Goal: Transaction & Acquisition: Purchase product/service

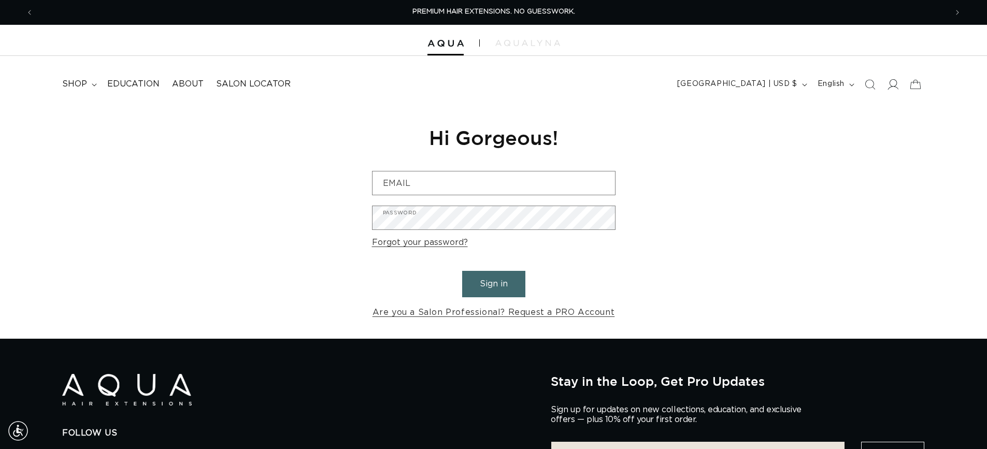
click at [901, 85] on span at bounding box center [892, 84] width 23 height 23
type input "eh61711@gmail.com"
click at [476, 274] on button "Sign in" at bounding box center [493, 284] width 63 height 26
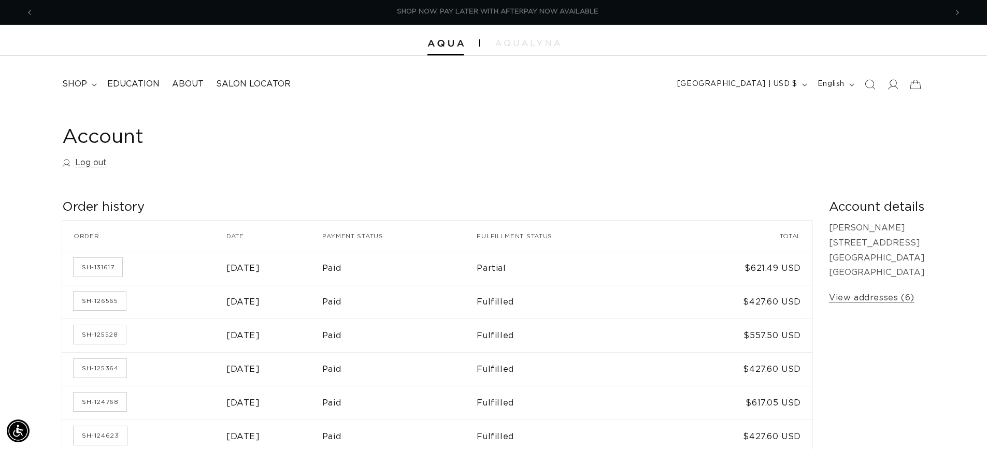
scroll to position [0, 1827]
click at [78, 80] on span "shop" at bounding box center [74, 84] width 25 height 11
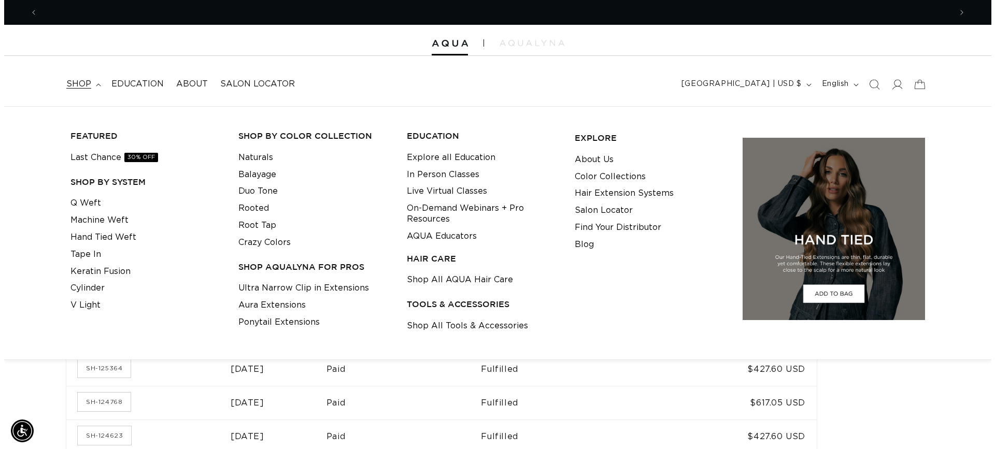
scroll to position [0, 913]
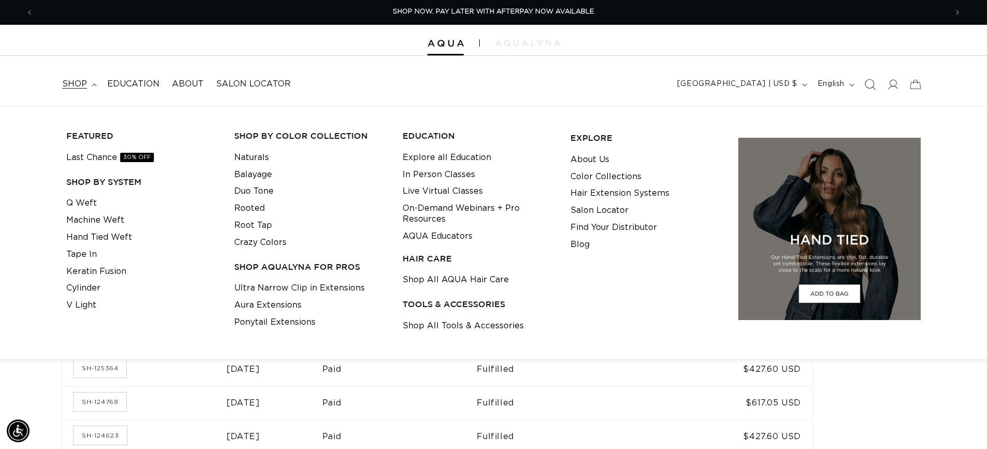
click at [873, 84] on icon "Search" at bounding box center [869, 84] width 11 height 11
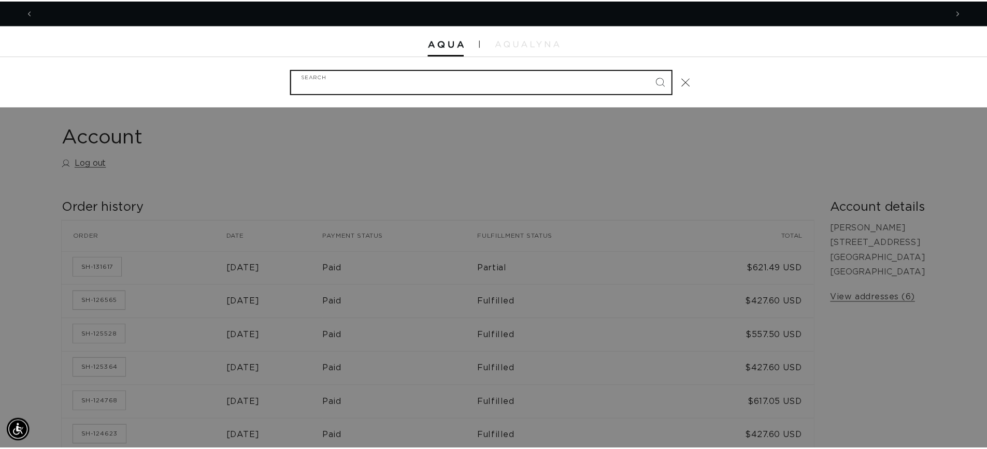
scroll to position [0, 0]
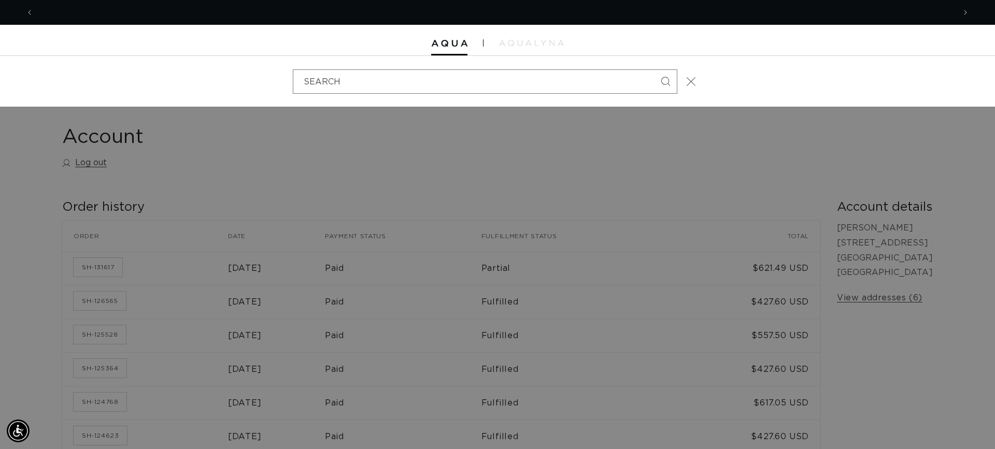
click at [693, 82] on icon "Close" at bounding box center [690, 81] width 9 height 9
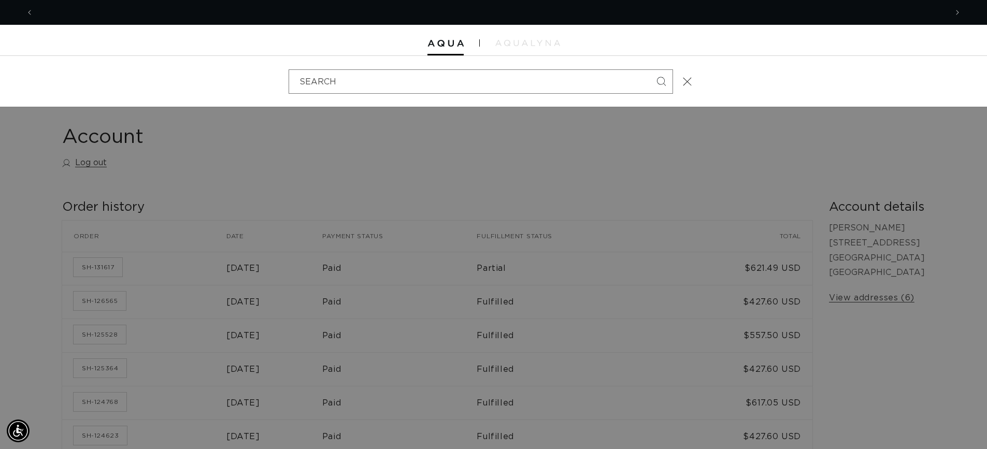
scroll to position [0, 913]
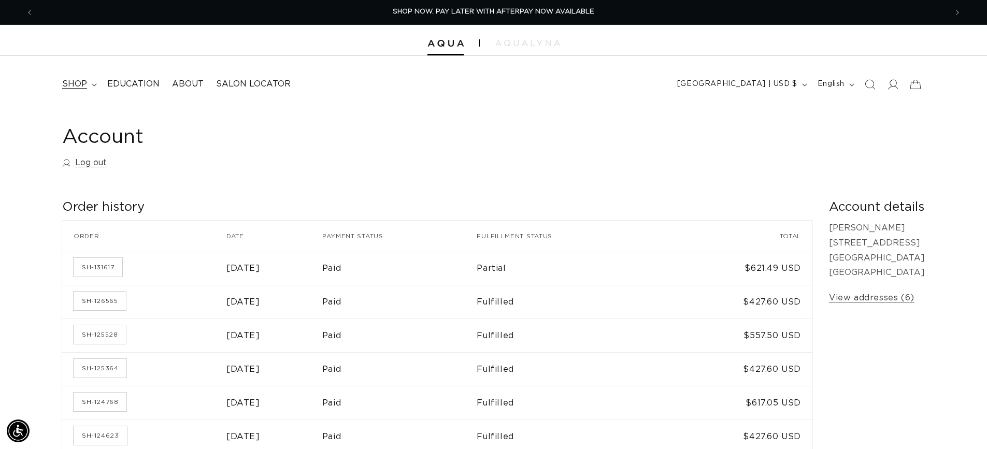
click at [74, 83] on span "shop" at bounding box center [74, 84] width 25 height 11
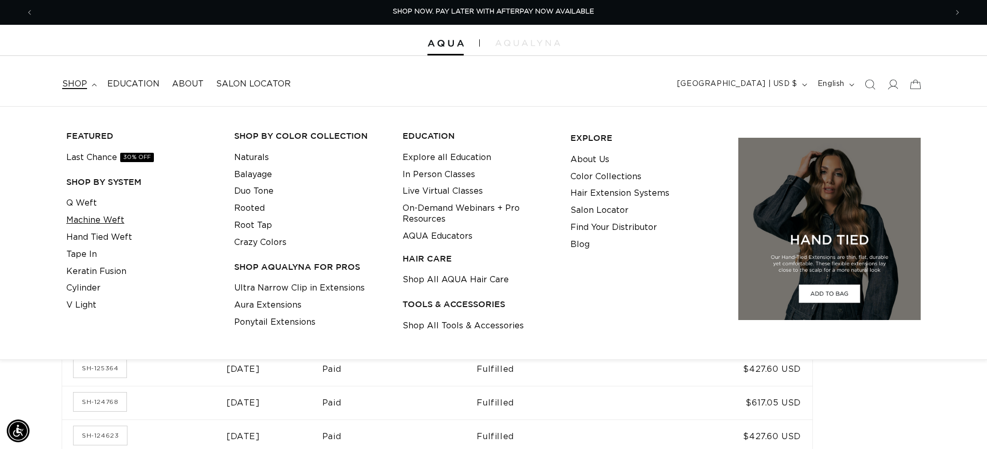
click at [110, 214] on link "Machine Weft" at bounding box center [95, 220] width 58 height 17
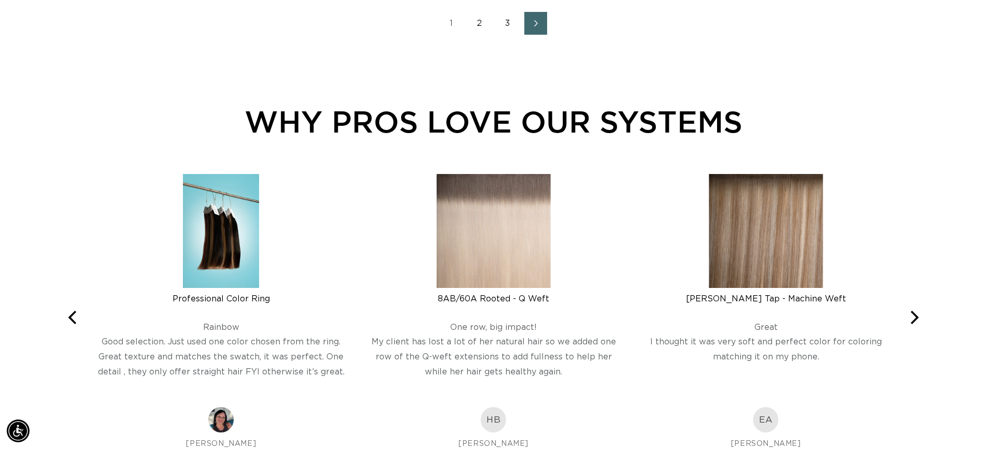
scroll to position [0, 913]
click at [482, 24] on link "2" at bounding box center [479, 23] width 23 height 23
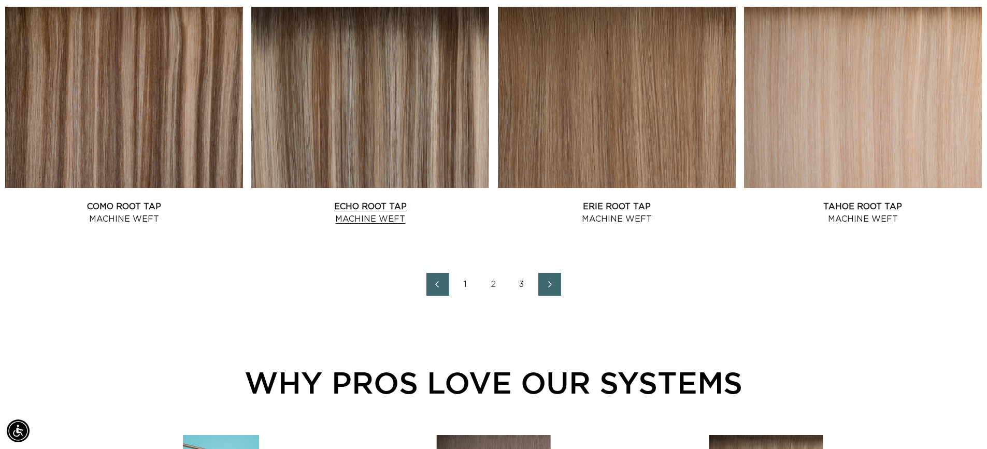
scroll to position [0, 1827]
click at [519, 286] on link "3" at bounding box center [521, 284] width 23 height 23
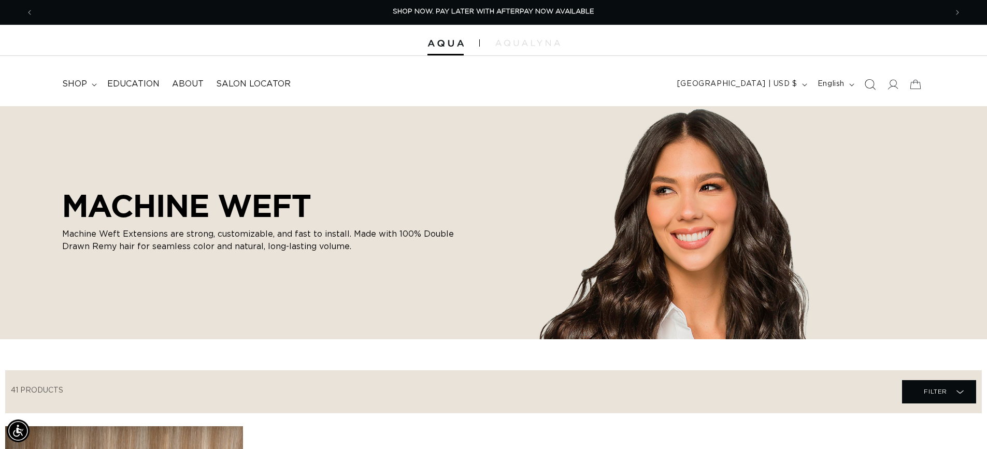
click at [868, 83] on icon "Search" at bounding box center [869, 84] width 11 height 11
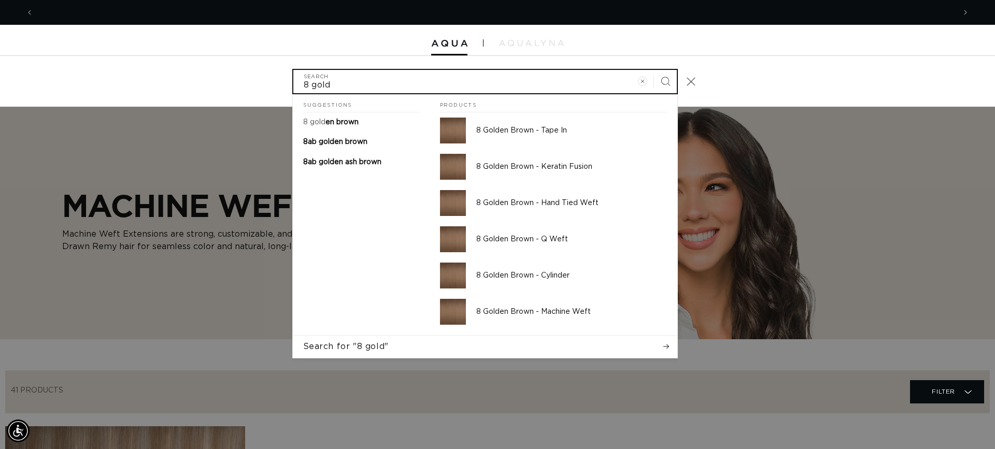
scroll to position [0, 921]
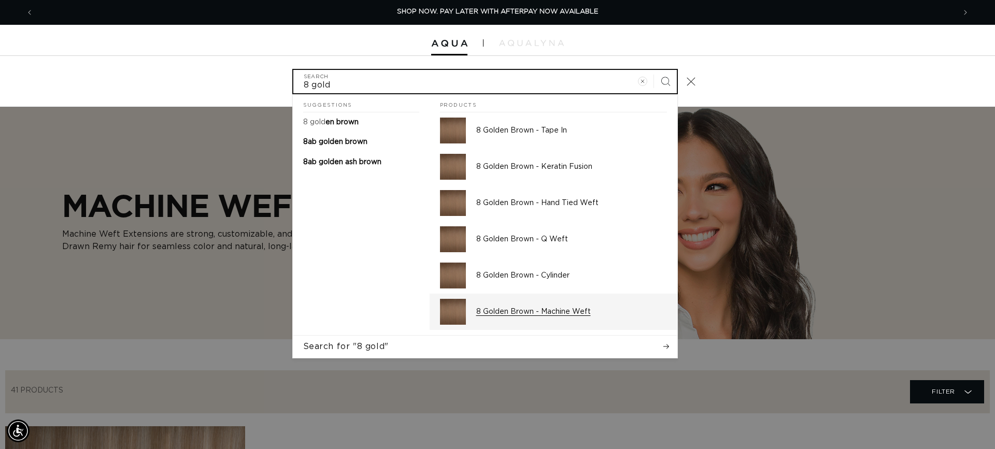
type input "8 gold"
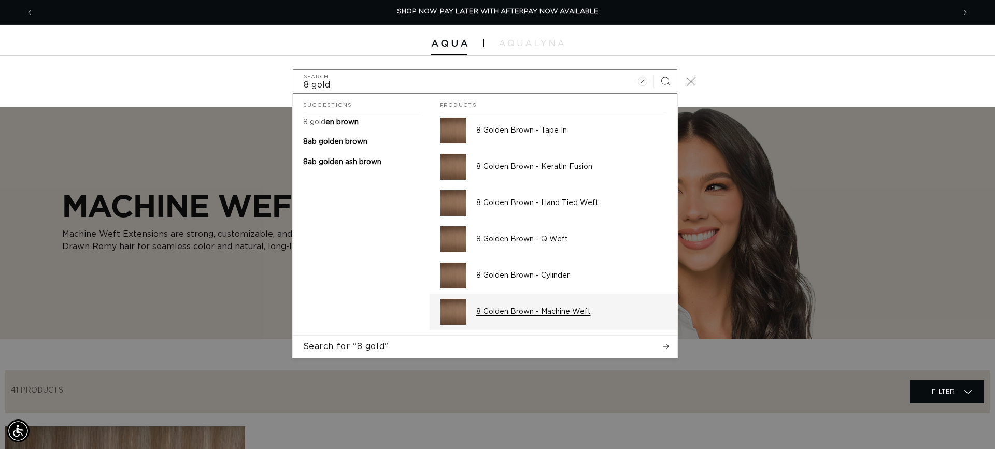
click at [534, 308] on p "8 Golden Brown - Machine Weft" at bounding box center [571, 311] width 191 height 9
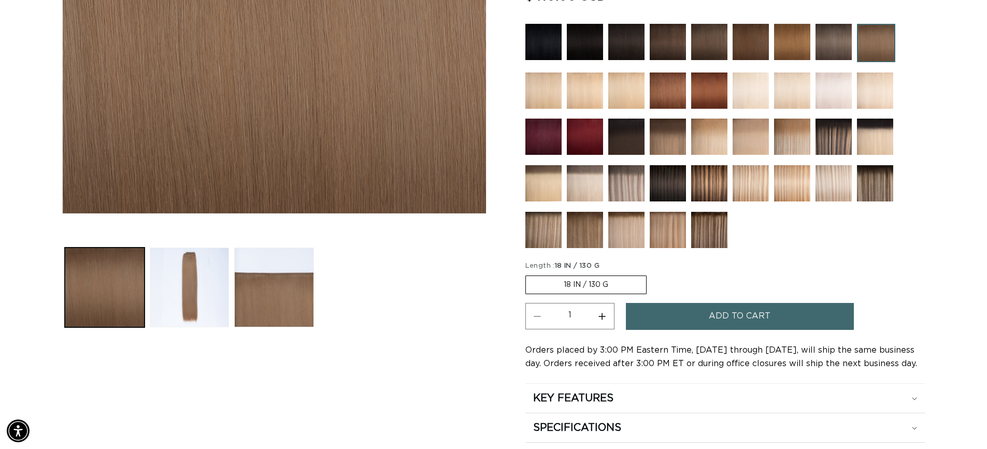
scroll to position [373, 0]
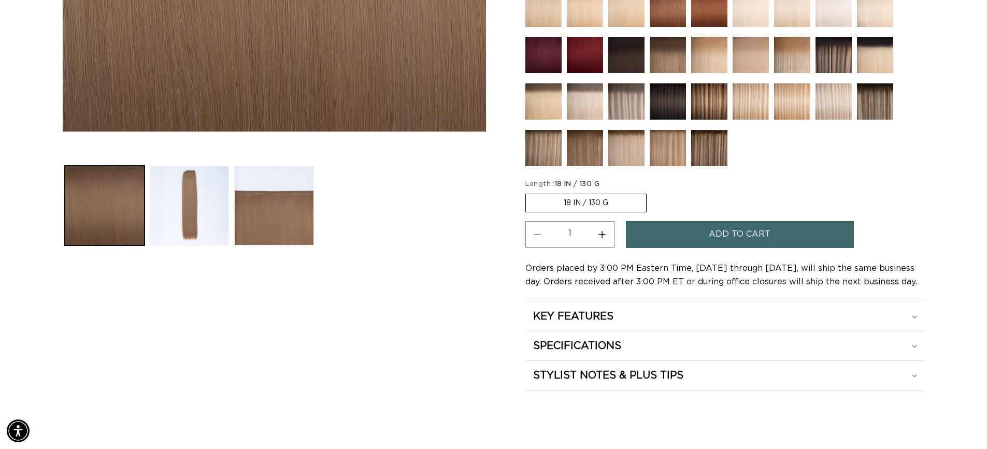
click at [594, 201] on label "18 IN / 130 G Variant sold out or unavailable" at bounding box center [585, 203] width 121 height 19
click at [528, 192] on input "18 IN / 130 G Variant sold out or unavailable" at bounding box center [528, 192] width 1 height 1
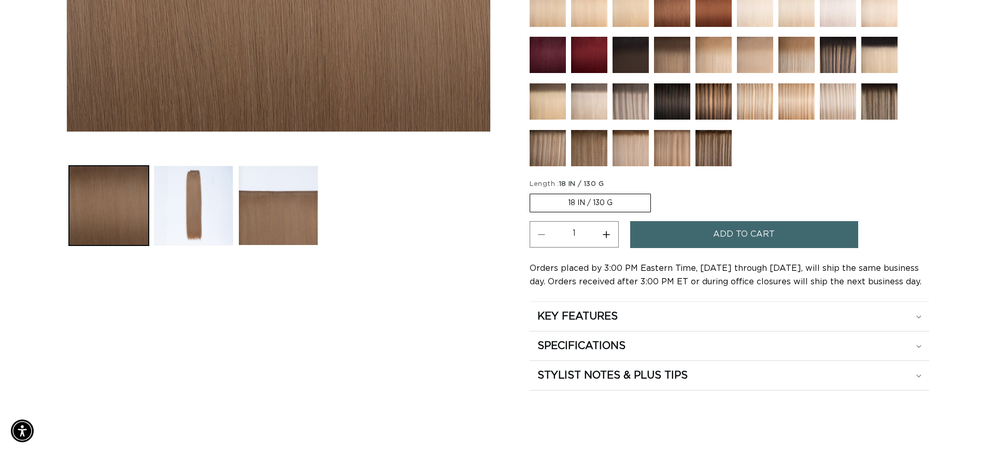
scroll to position [304, 0]
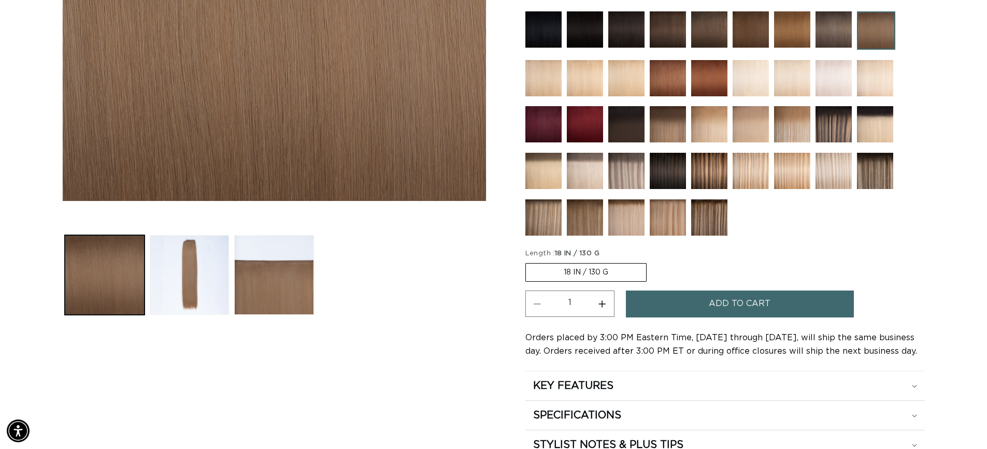
click at [742, 299] on span "Add to cart" at bounding box center [740, 304] width 62 height 26
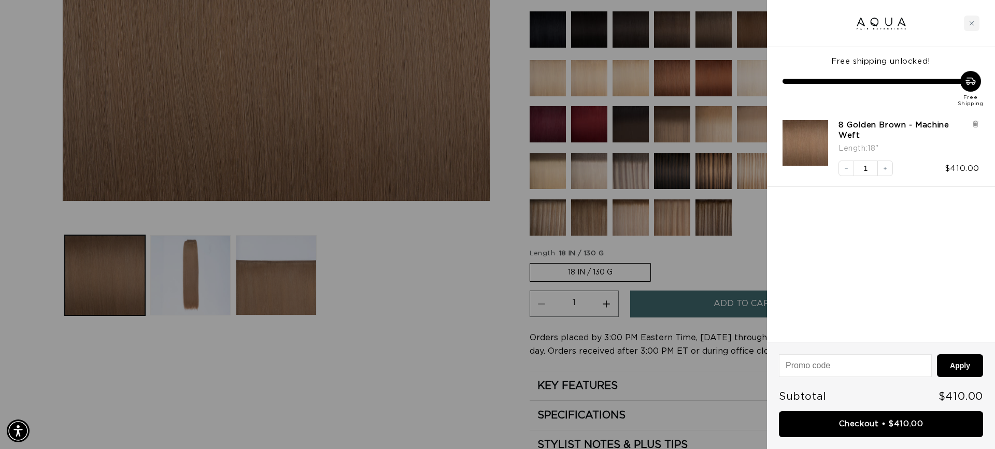
scroll to position [0, 1842]
click at [906, 423] on link "Checkout • $410.00" at bounding box center [881, 424] width 204 height 26
